Goal: Transaction & Acquisition: Purchase product/service

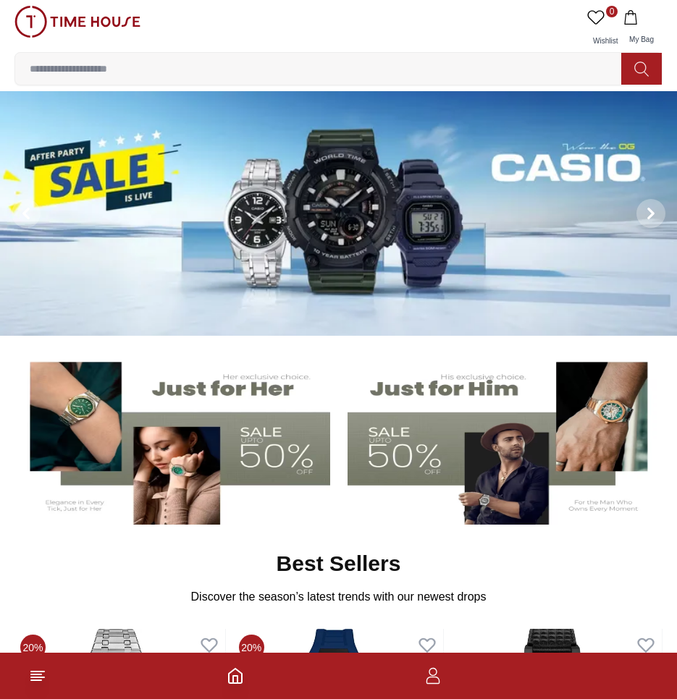
click at [235, 59] on input at bounding box center [323, 68] width 617 height 29
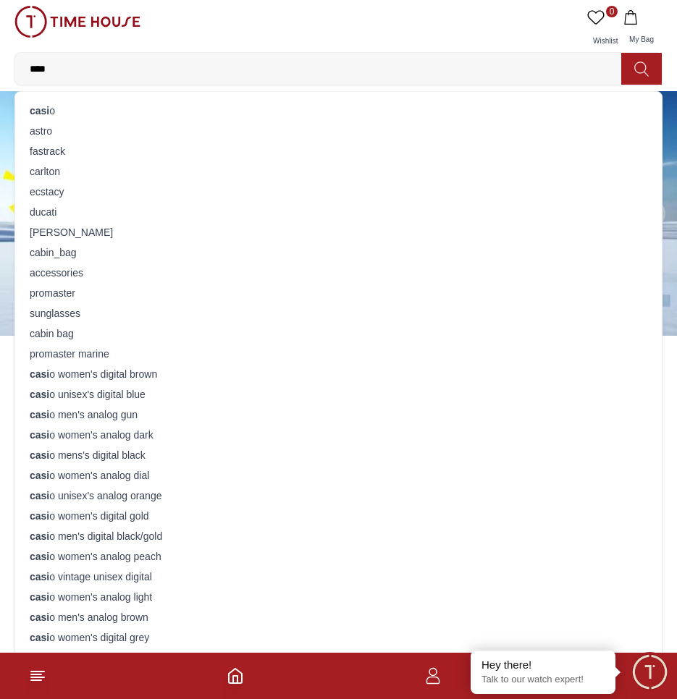
type input "*****"
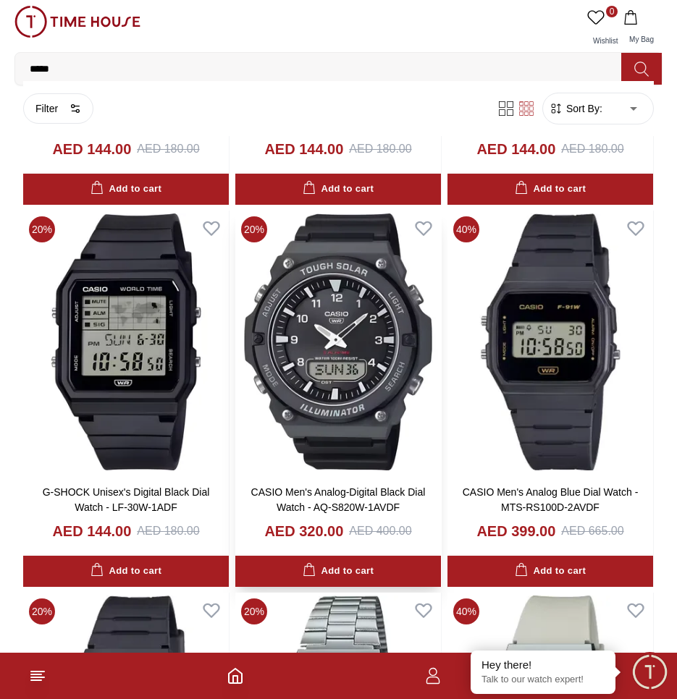
scroll to position [362, 0]
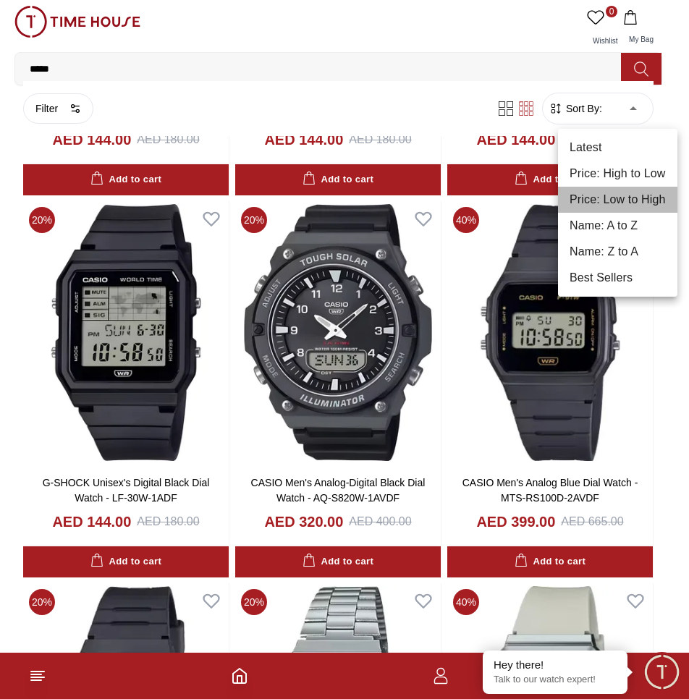
drag, startPoint x: 630, startPoint y: 205, endPoint x: 620, endPoint y: 207, distance: 10.4
click at [629, 205] on li "Price: Low to High" at bounding box center [617, 200] width 119 height 26
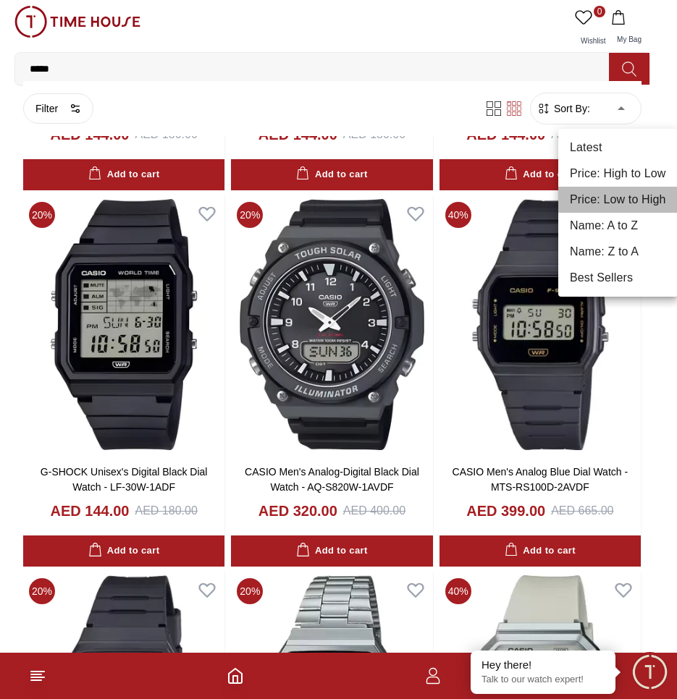
type input "*"
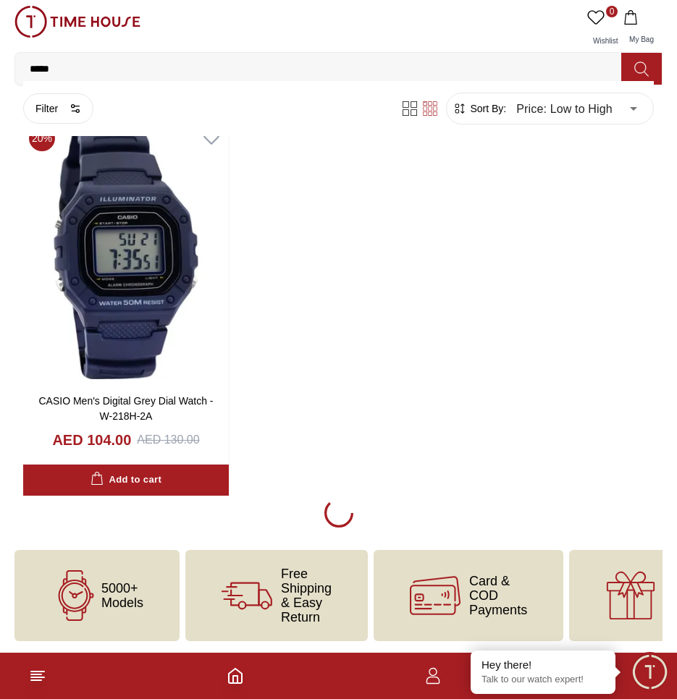
scroll to position [5041, 0]
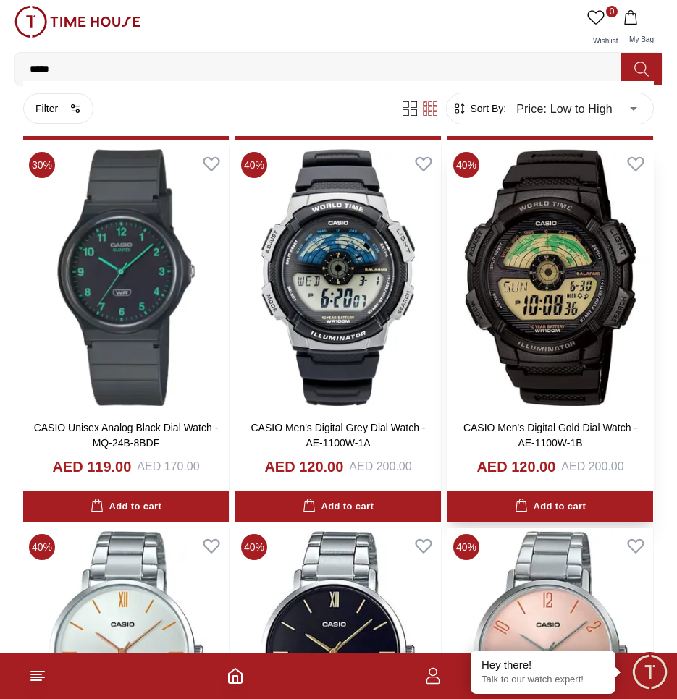
scroll to position [8491, 0]
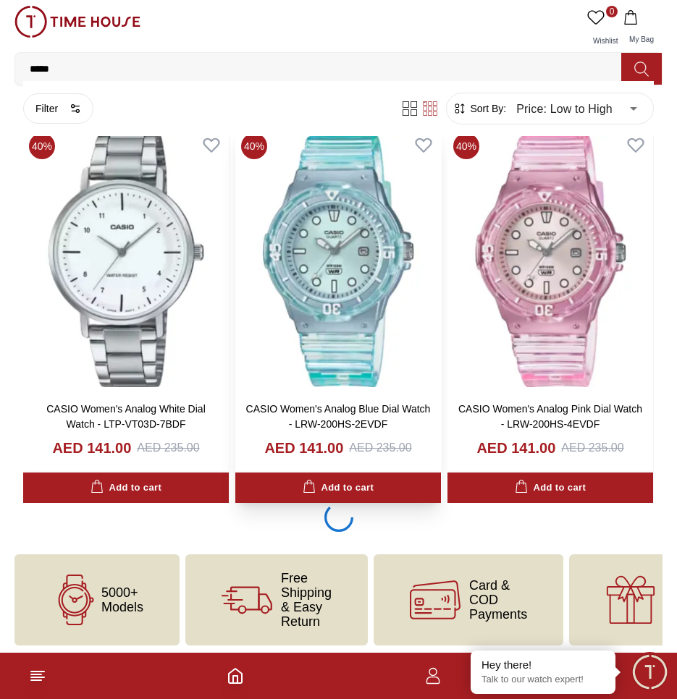
scroll to position [14972, 0]
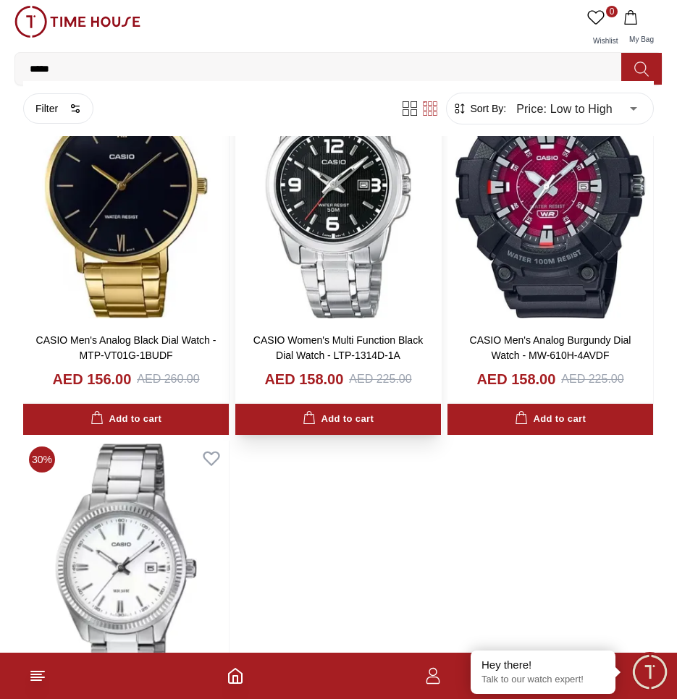
scroll to position [20107, 0]
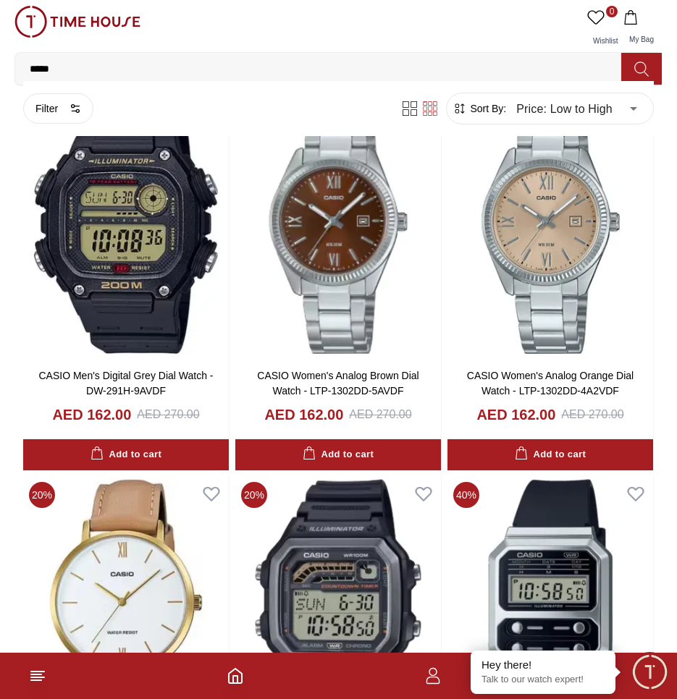
scroll to position [21114, 0]
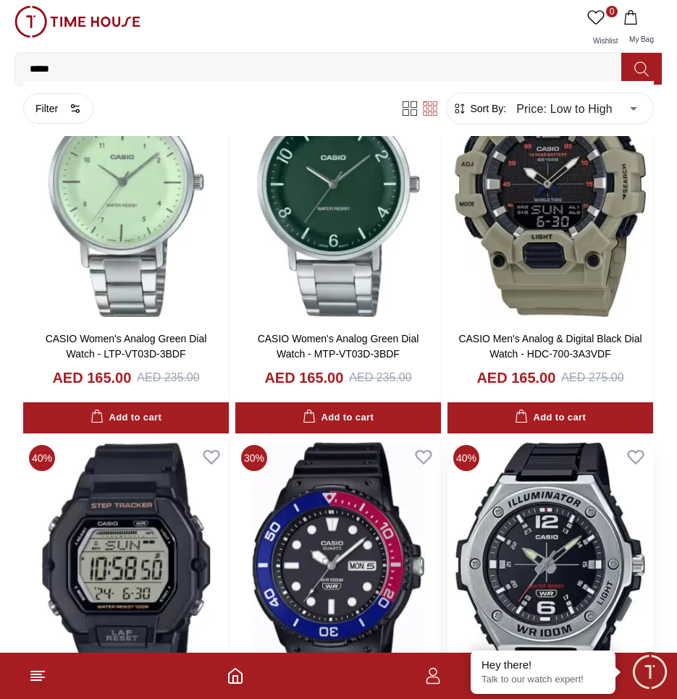
scroll to position [22344, 0]
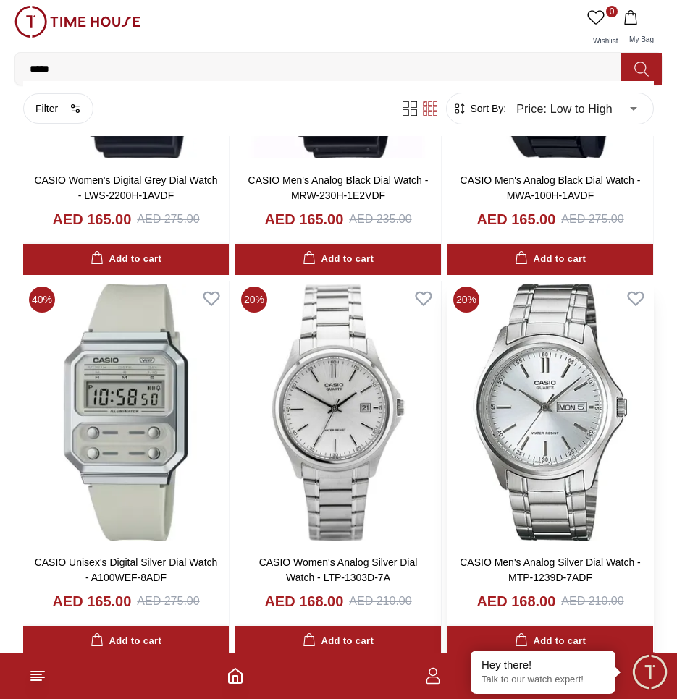
scroll to position [22828, 0]
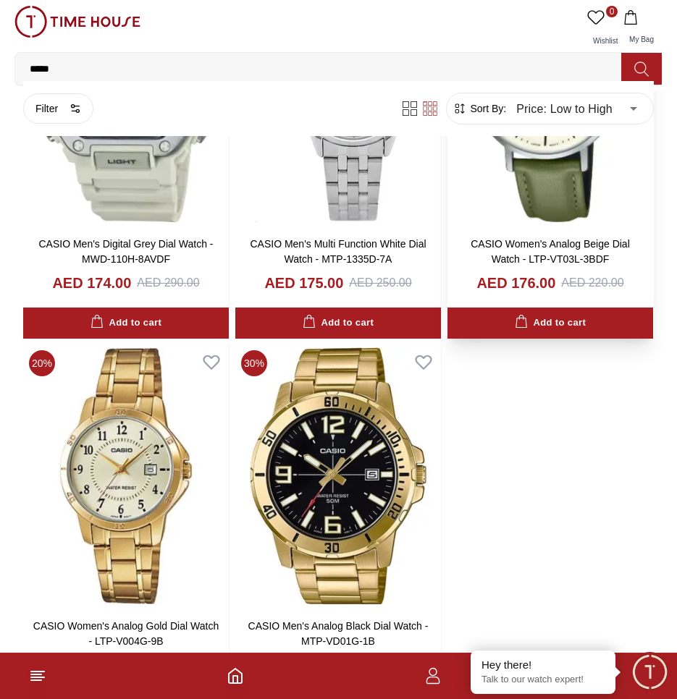
scroll to position [25072, 0]
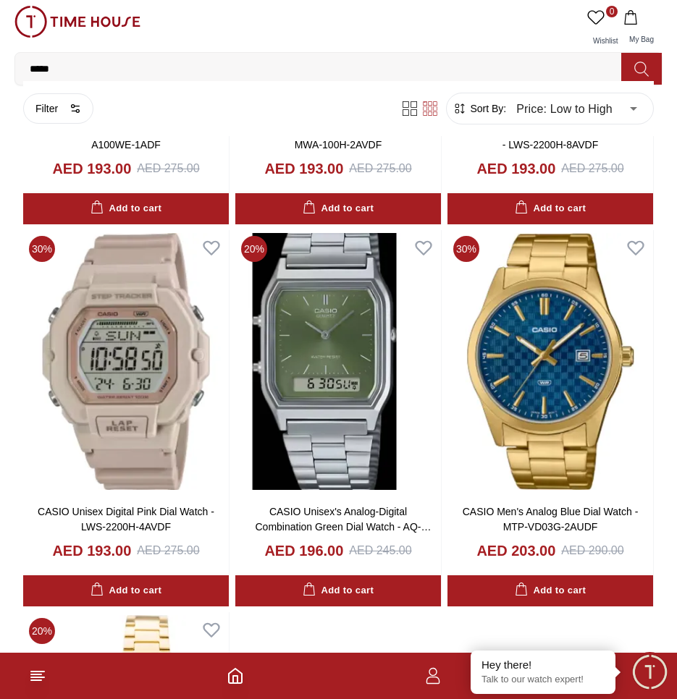
scroll to position [27858, 0]
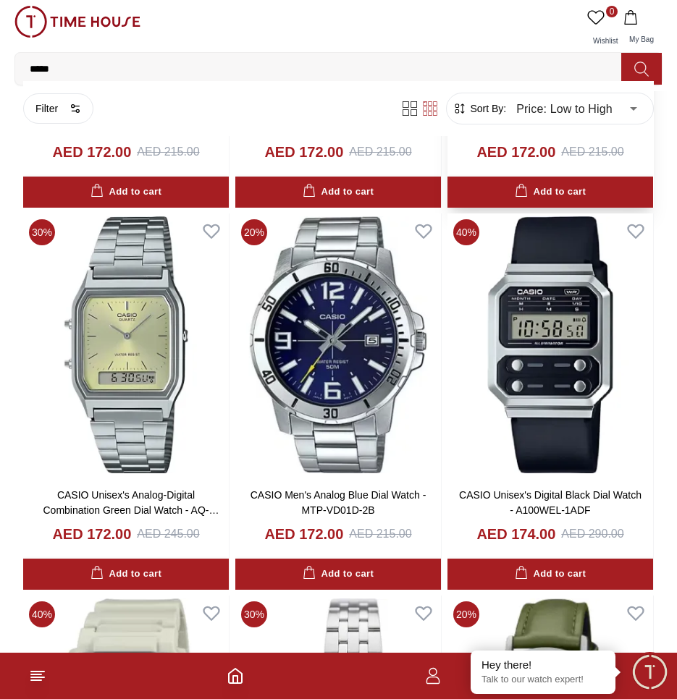
scroll to position [24058, 0]
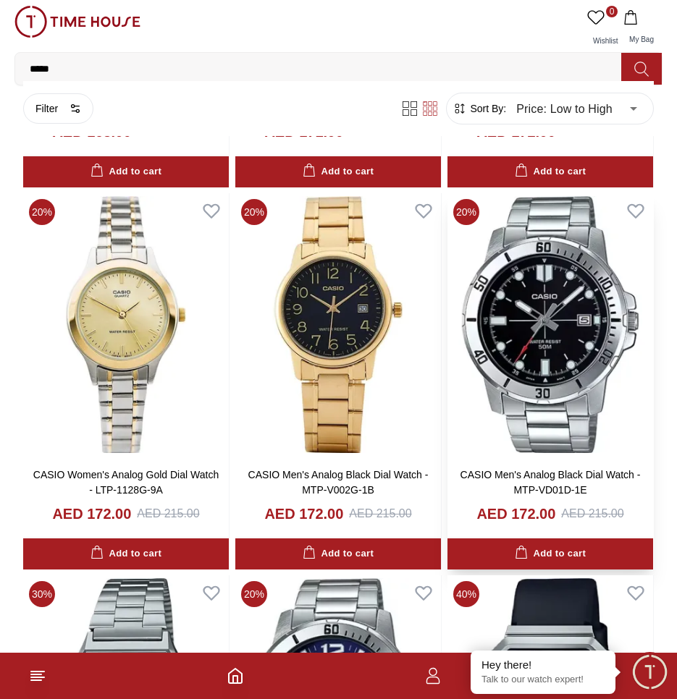
click at [570, 339] on img at bounding box center [550, 324] width 206 height 263
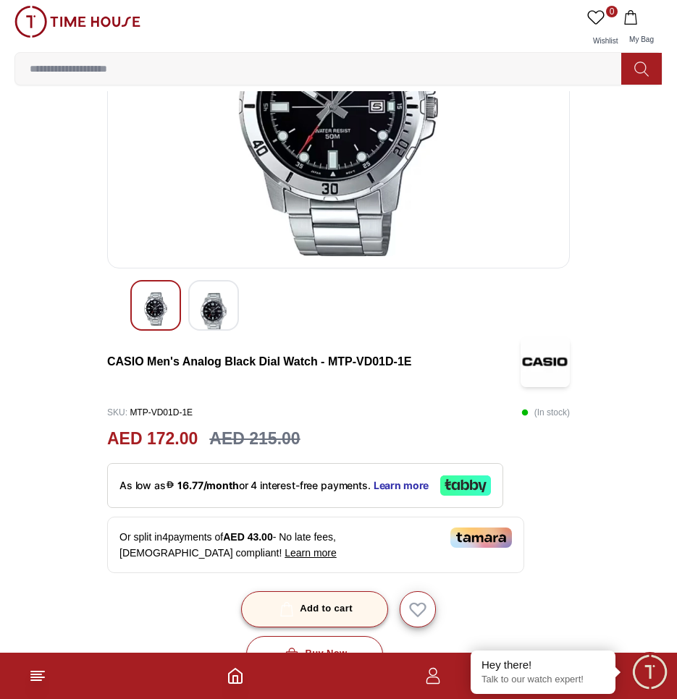
scroll to position [217, 0]
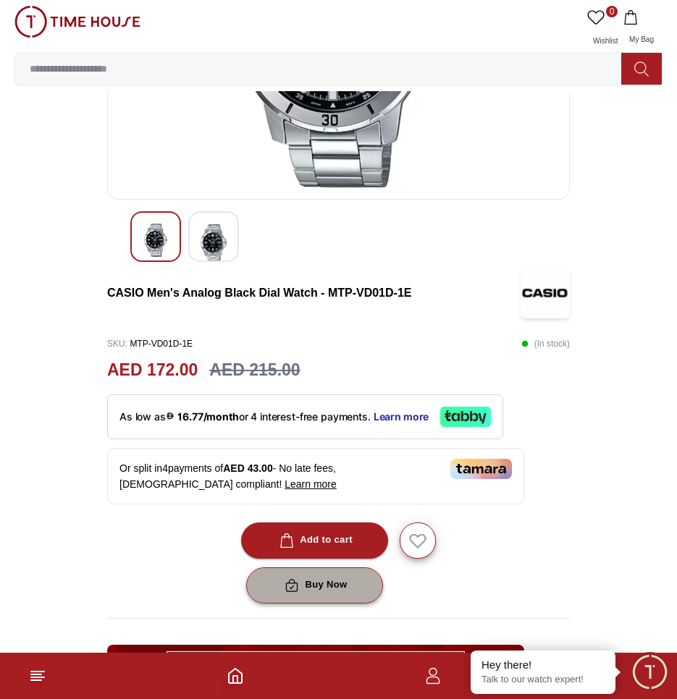
click at [349, 596] on button "Buy Now" at bounding box center [314, 585] width 136 height 36
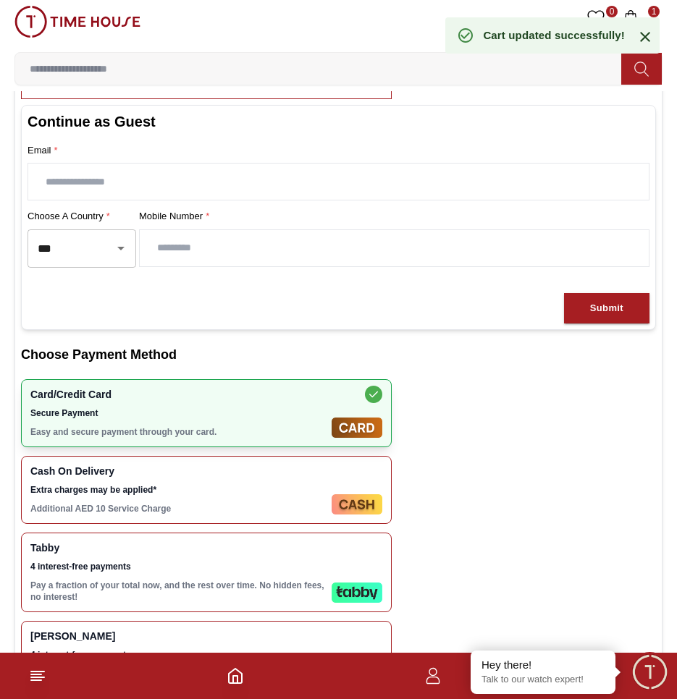
scroll to position [217, 0]
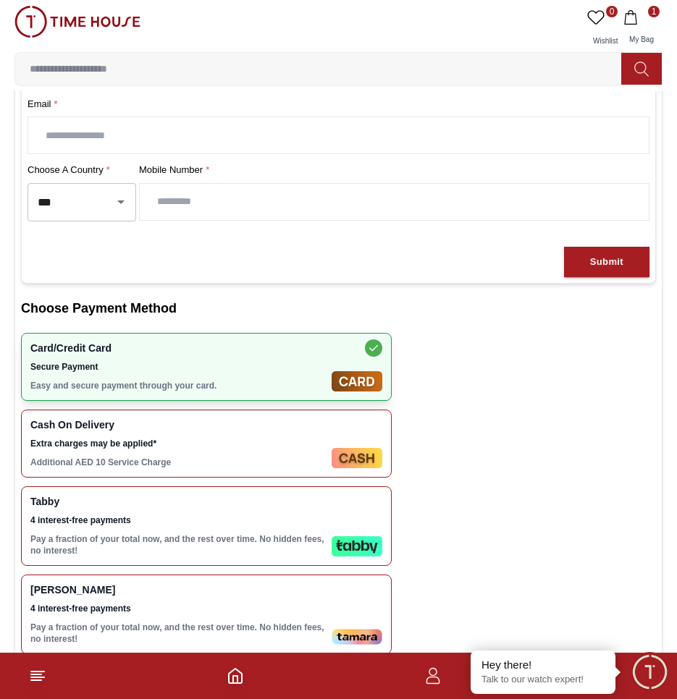
click at [204, 507] on span "Tabby" at bounding box center [177, 502] width 295 height 12
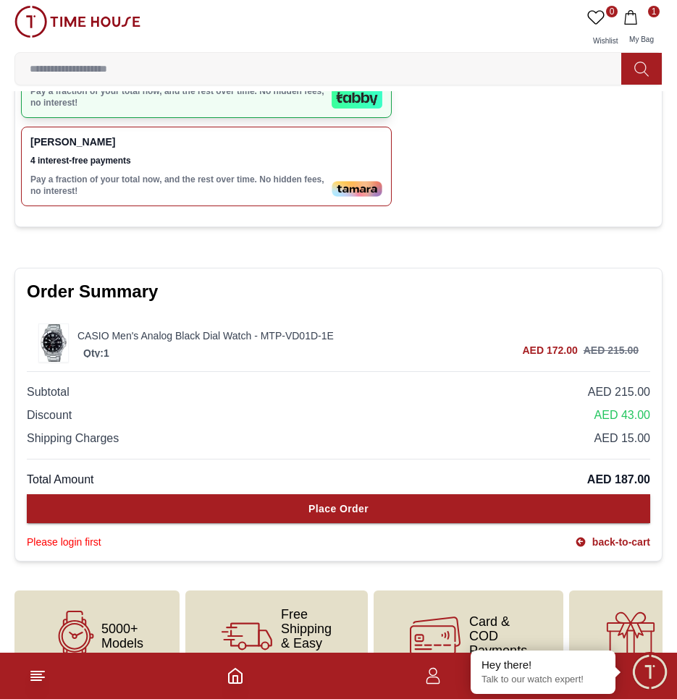
scroll to position [718, 0]
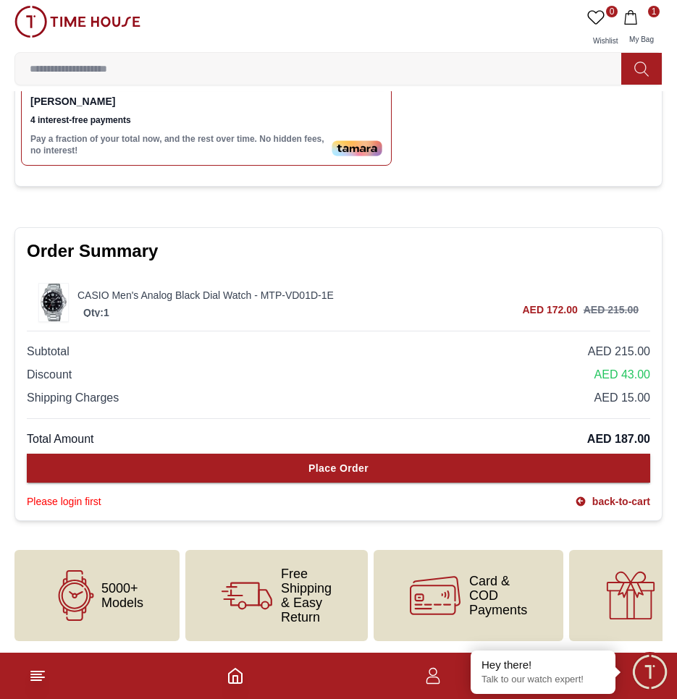
click at [388, 373] on div "Subtotal AED 215.00 Discount AED 43.00 Shipping Charges AED 15.00 Total Amount …" at bounding box center [338, 420] width 623 height 178
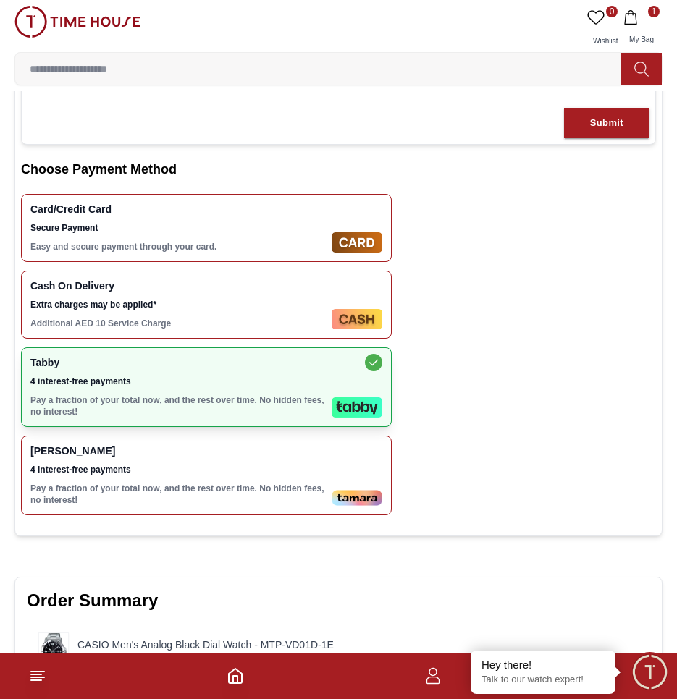
click at [235, 223] on span "Secure Payment" at bounding box center [177, 228] width 295 height 12
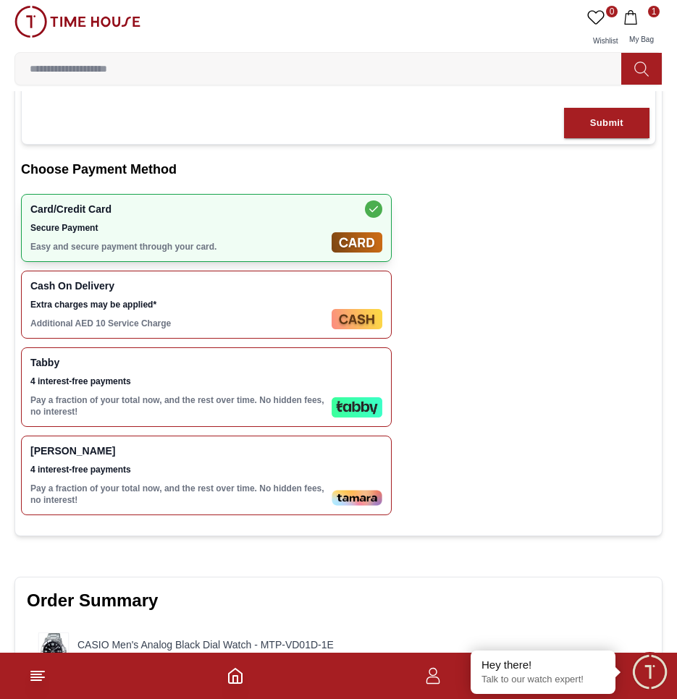
click at [101, 376] on span "4 interest-free payments" at bounding box center [177, 382] width 295 height 12
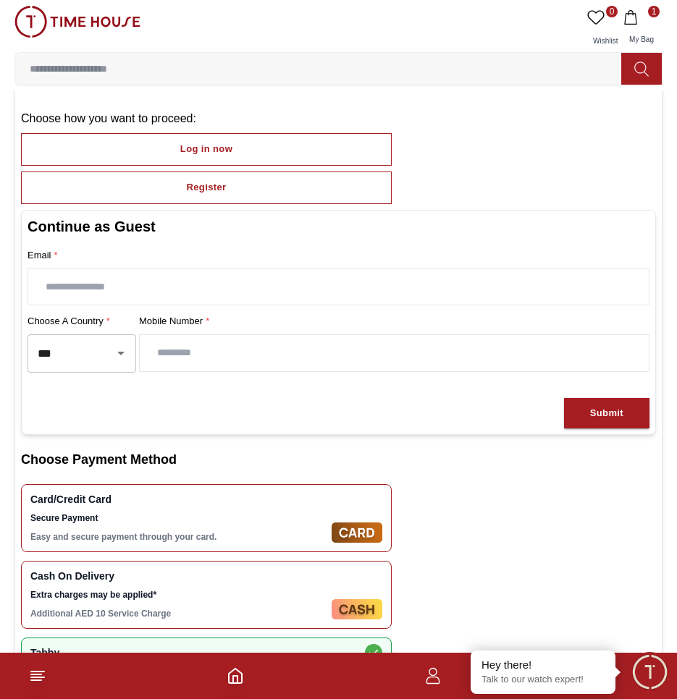
scroll to position [0, 0]
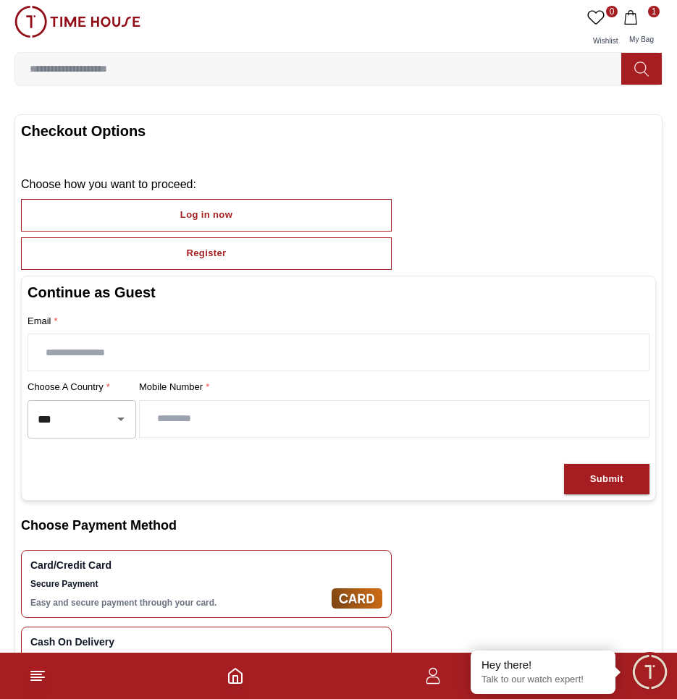
click at [638, 14] on span "1" at bounding box center [641, 17] width 36 height 14
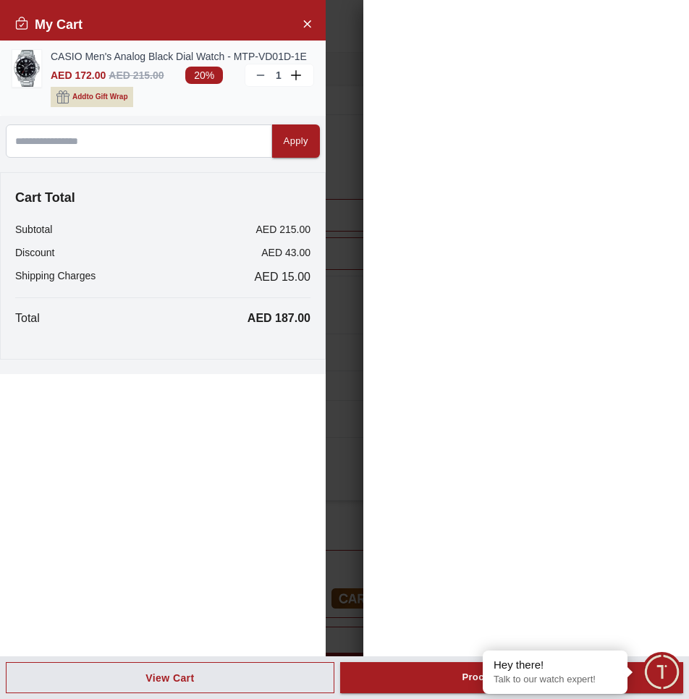
click at [115, 96] on span "Add to Gift Wrap" at bounding box center [99, 97] width 55 height 14
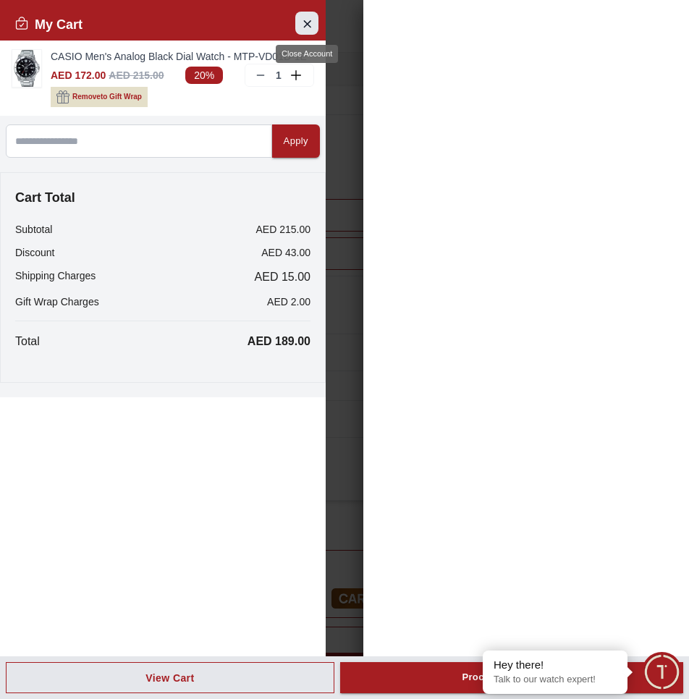
click at [302, 19] on icon "Close Account" at bounding box center [307, 23] width 12 height 18
